Goal: Task Accomplishment & Management: Manage account settings

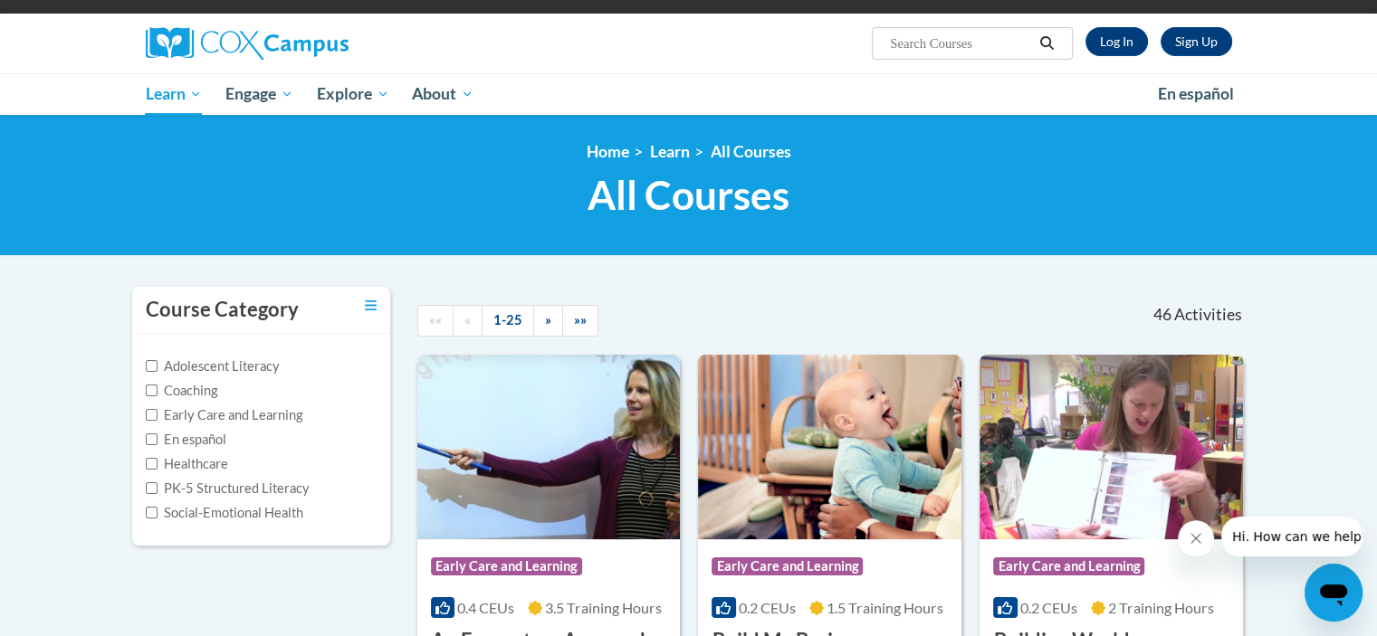
scroll to position [91, 0]
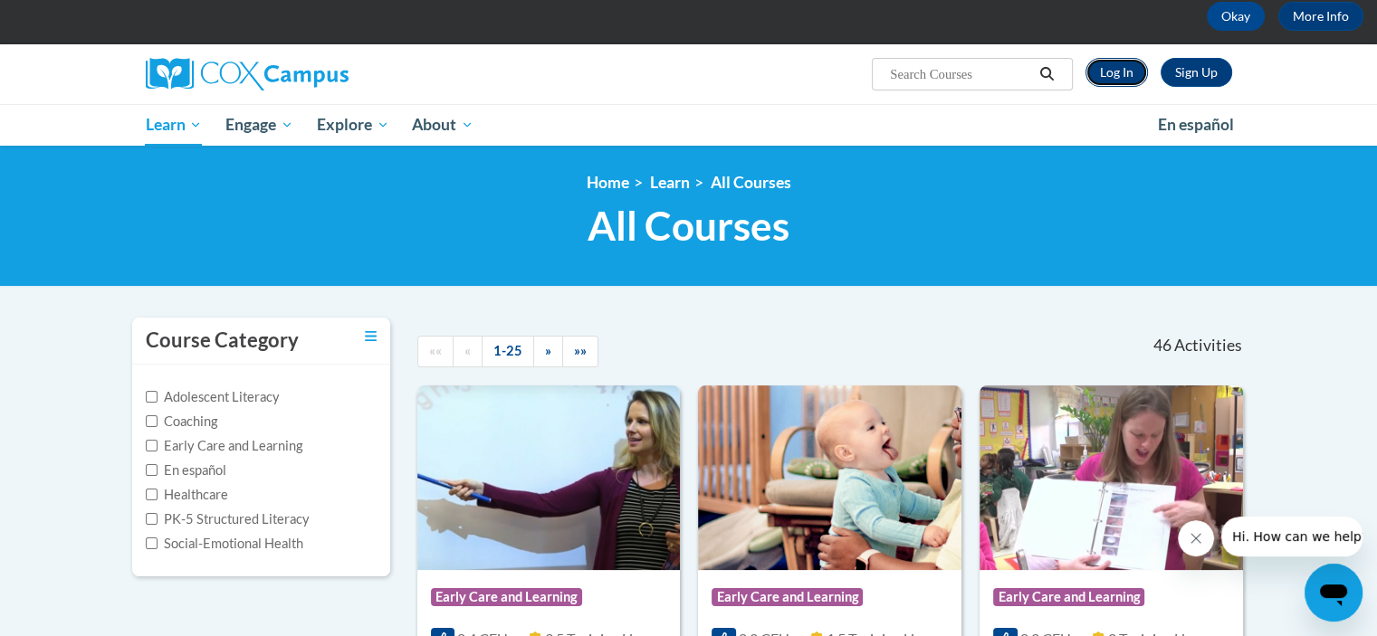
click at [1118, 69] on link "Log In" at bounding box center [1117, 72] width 62 height 29
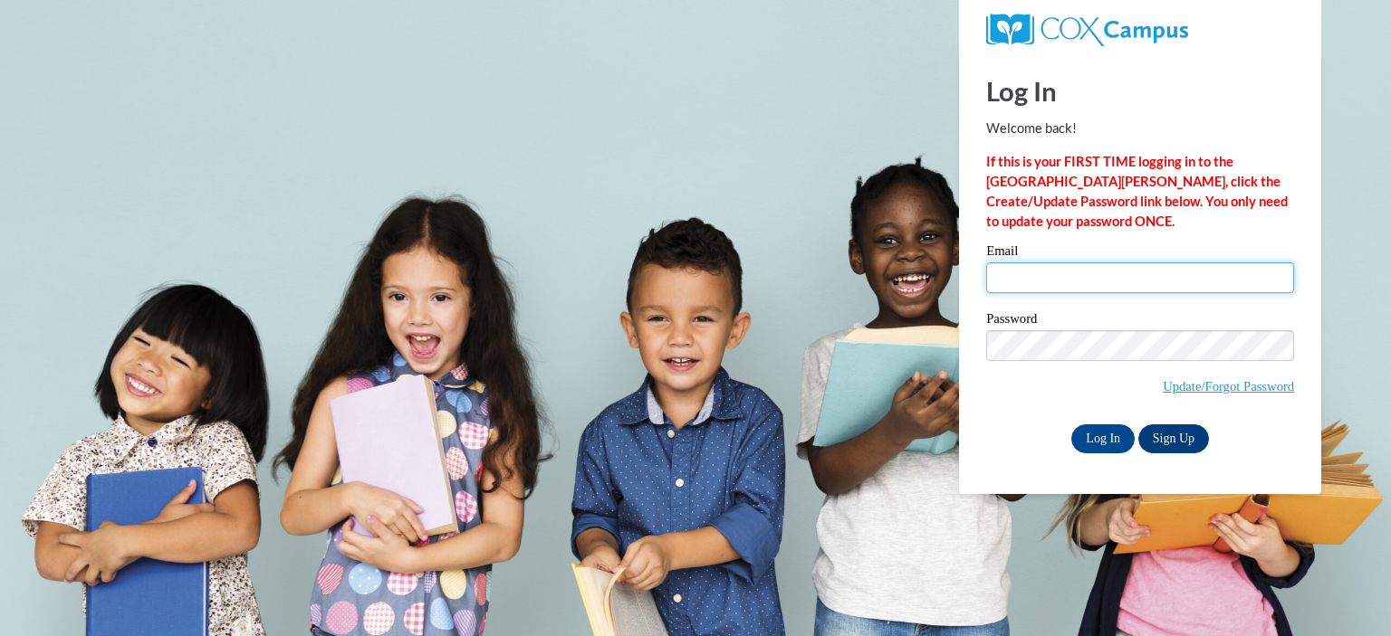
click at [1000, 280] on input "Email" at bounding box center [1140, 278] width 308 height 31
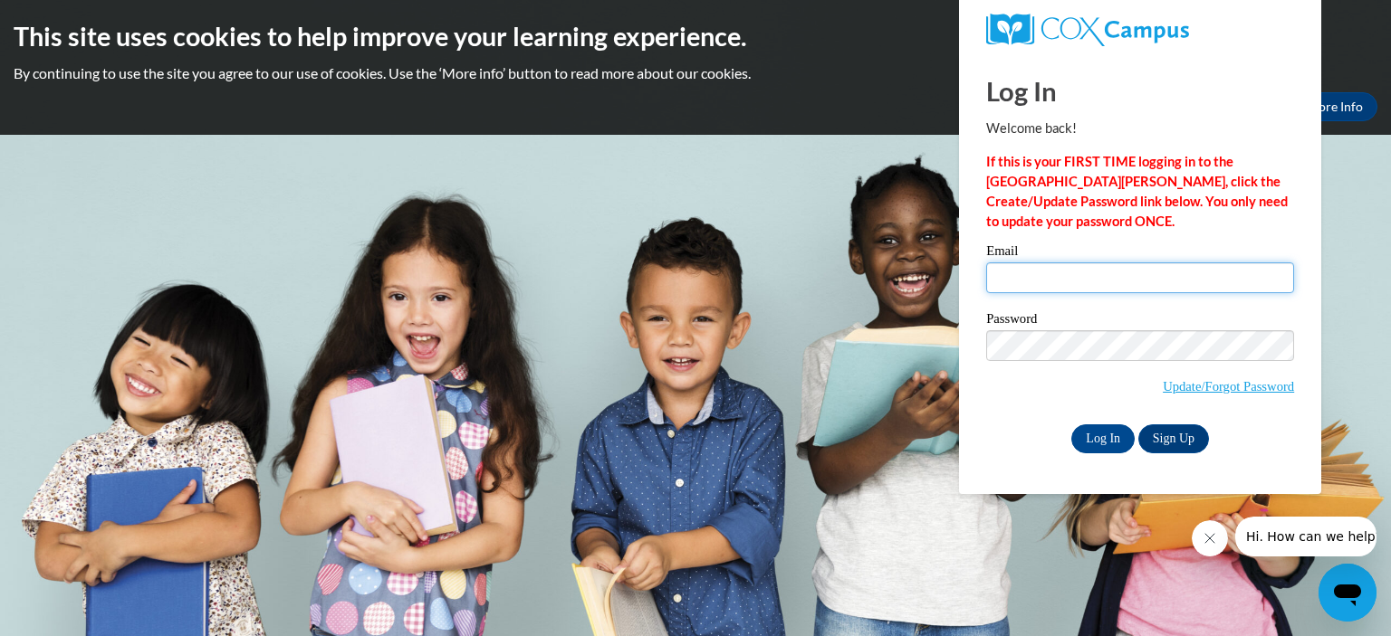
type input "hope_winland_3unt3"
click at [1097, 441] on input "Log In" at bounding box center [1102, 439] width 63 height 29
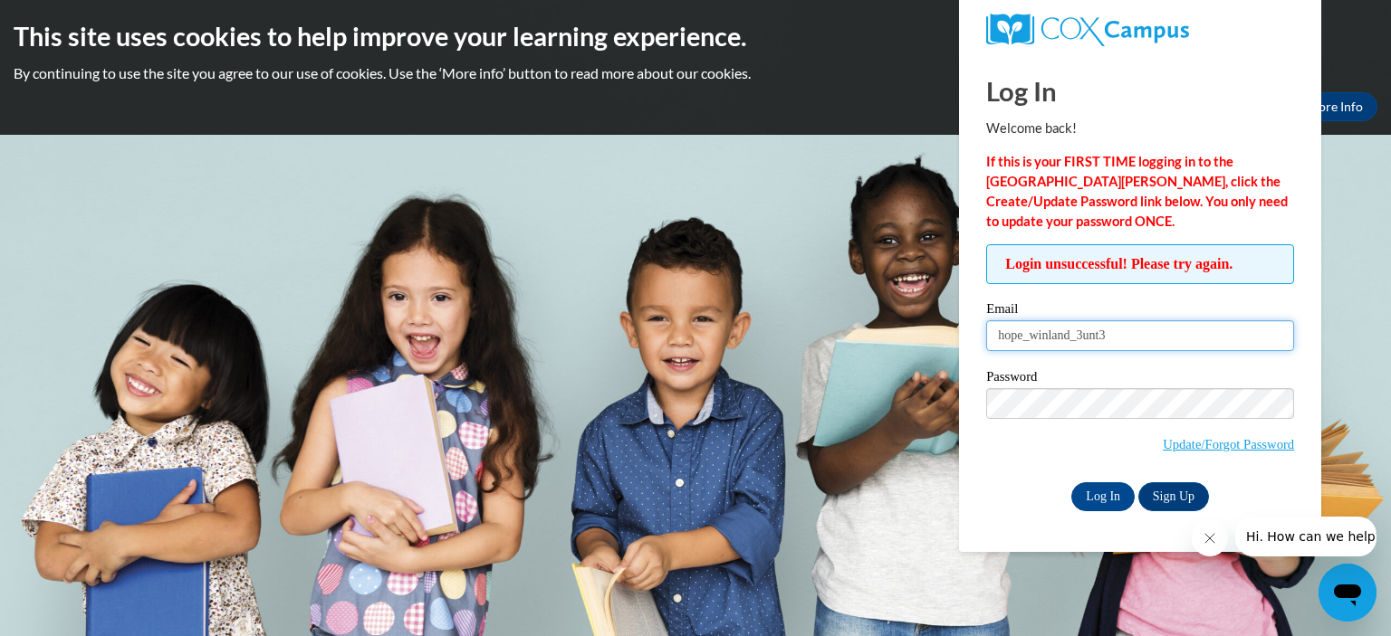
click at [1153, 346] on input "hope_winland_3unt3" at bounding box center [1140, 336] width 308 height 31
type input "h"
